Goal: Task Accomplishment & Management: Manage account settings

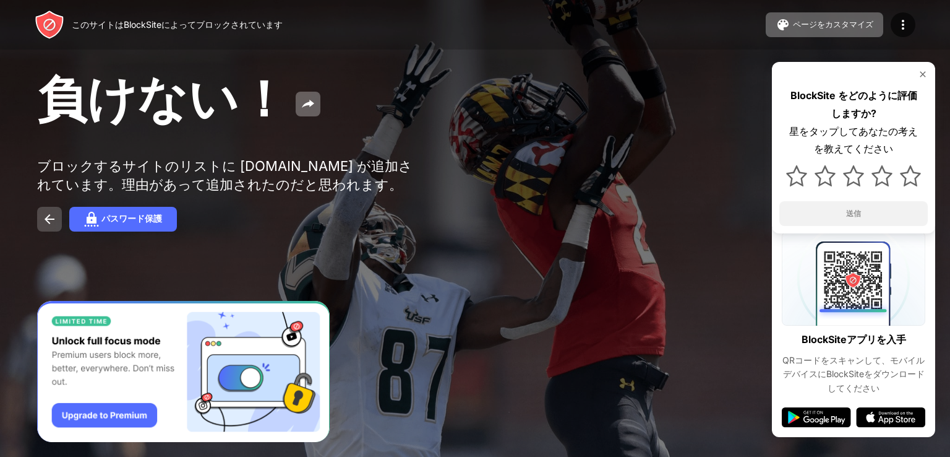
click at [47, 226] on img at bounding box center [49, 219] width 15 height 15
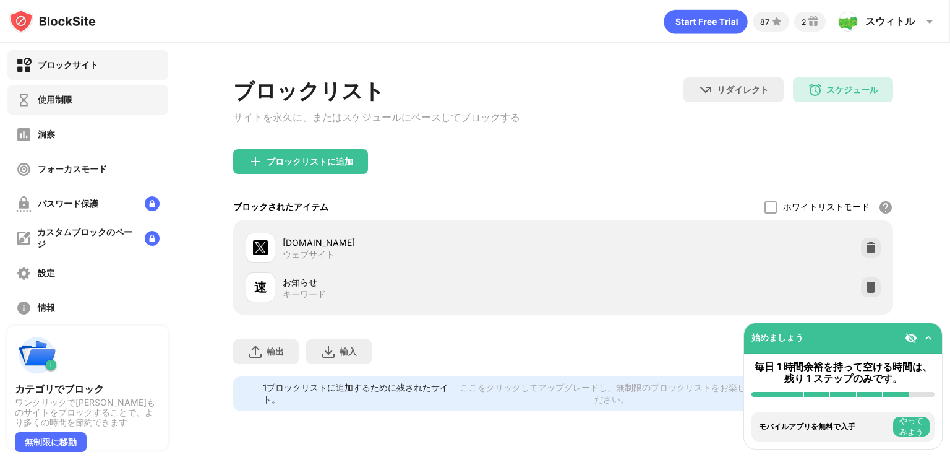
click at [62, 106] on div "使用制限" at bounding box center [44, 99] width 56 height 15
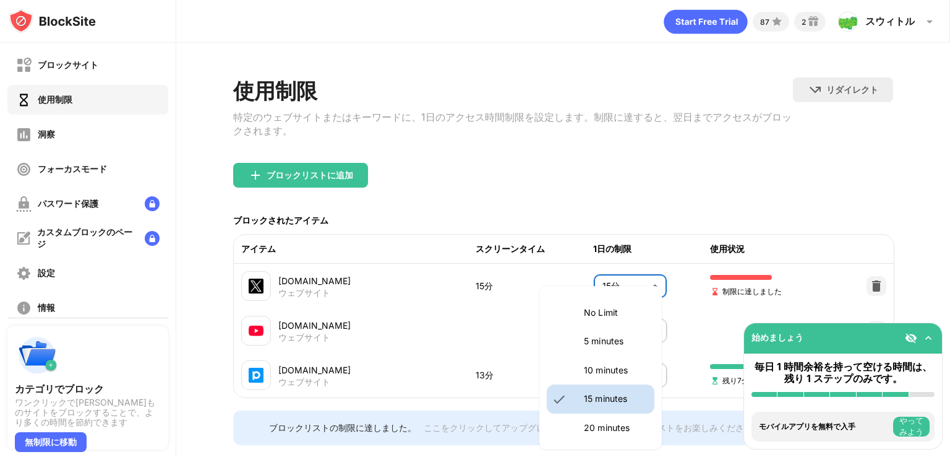
click at [613, 295] on body "ブロックサイト 使用制限 洞察 フォーカスモード パスワード保護 カスタムブロックのページ 設定 情報 ブロッキング 他のデバイスと同期する 無効になっていま…" at bounding box center [475, 228] width 950 height 457
click at [590, 380] on li "10分" at bounding box center [601, 370] width 108 height 28
type input "**"
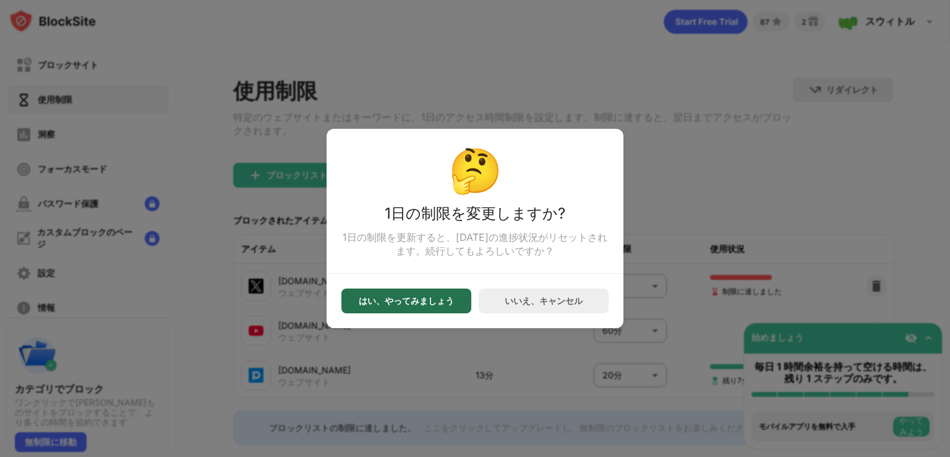
click at [460, 301] on div "はい、やってみましょう" at bounding box center [407, 300] width 130 height 25
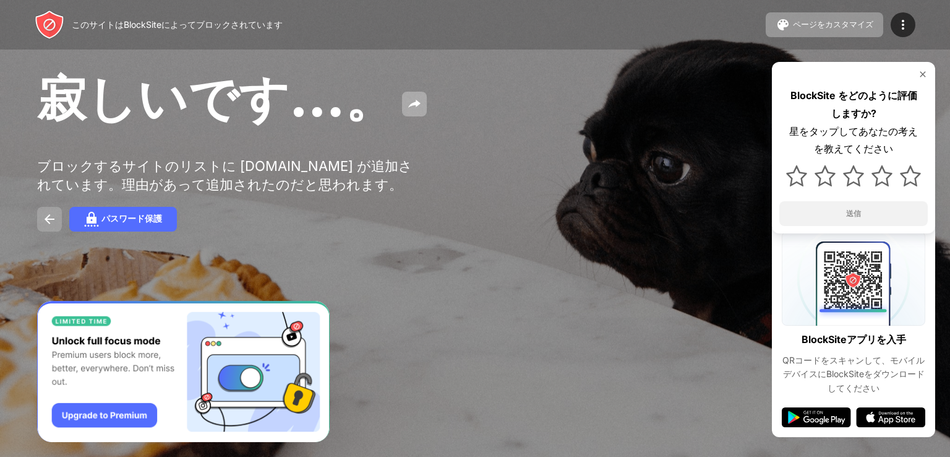
click at [41, 231] on button at bounding box center [49, 219] width 25 height 25
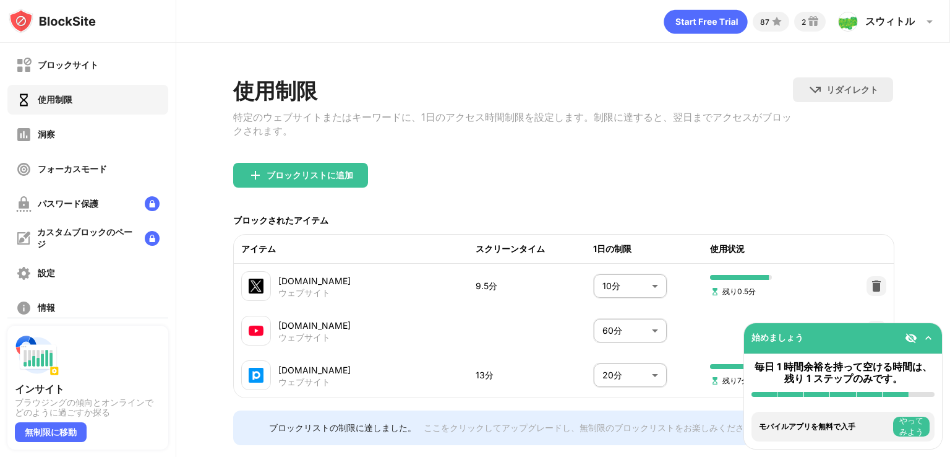
click at [614, 293] on body "ブロックサイト 使用制限 洞察 フォーカスモード パスワード保護 カスタムブロックのページ 設定 情報 ブロッキング 他のデバイスと同期する 無効になっていま…" at bounding box center [475, 228] width 950 height 457
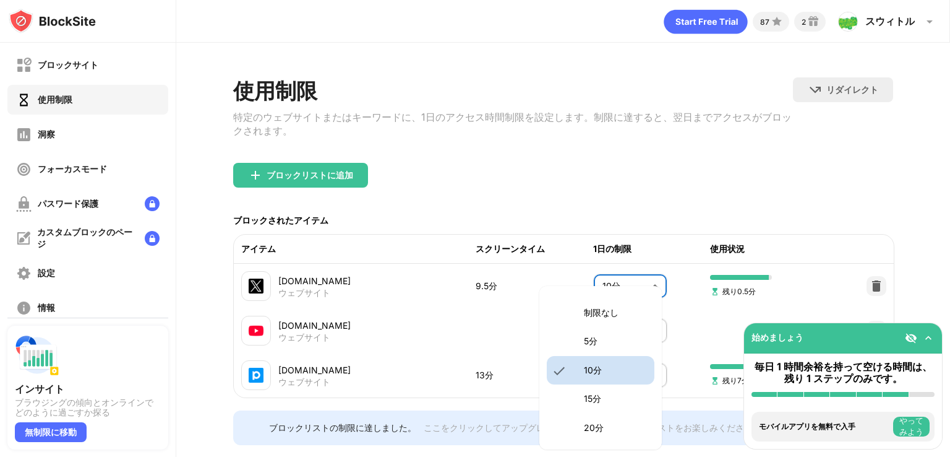
click at [591, 399] on font "15分" at bounding box center [592, 398] width 17 height 11
type input "**"
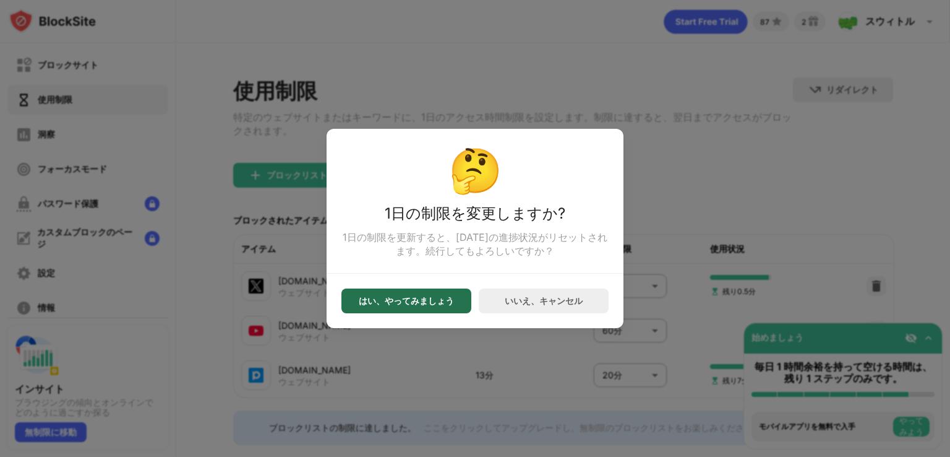
drag, startPoint x: 405, startPoint y: 300, endPoint x: 426, endPoint y: 287, distance: 24.2
click at [413, 295] on div "はい、やってみましょう" at bounding box center [407, 300] width 130 height 25
